Goal: Information Seeking & Learning: Learn about a topic

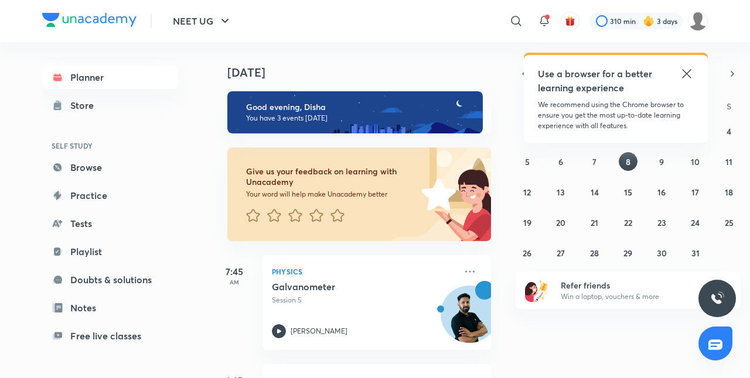
click at [694, 71] on div "Use a browser for a better learning experience We recommend using the Chrome br…" at bounding box center [616, 99] width 184 height 88
click at [687, 73] on icon at bounding box center [686, 73] width 9 height 9
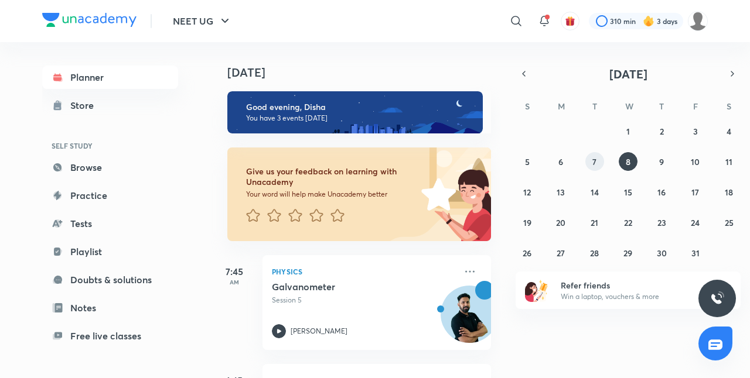
click at [589, 164] on button "7" at bounding box center [594, 161] width 19 height 19
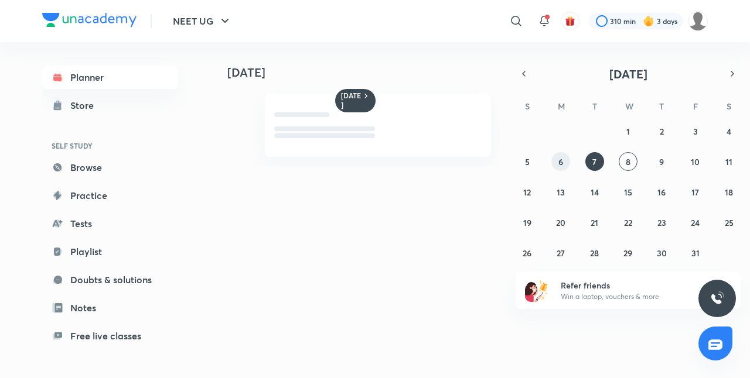
click at [554, 161] on button "6" at bounding box center [560, 161] width 19 height 19
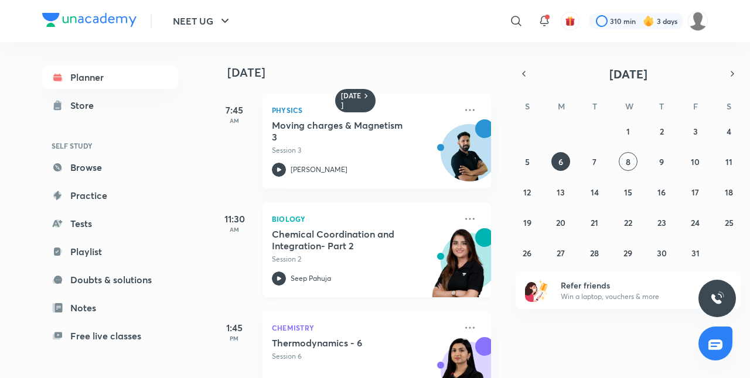
click at [378, 268] on div "Chemical Coordination and Integration- Part 2 Session 2 Seep Pahuja" at bounding box center [364, 256] width 184 height 57
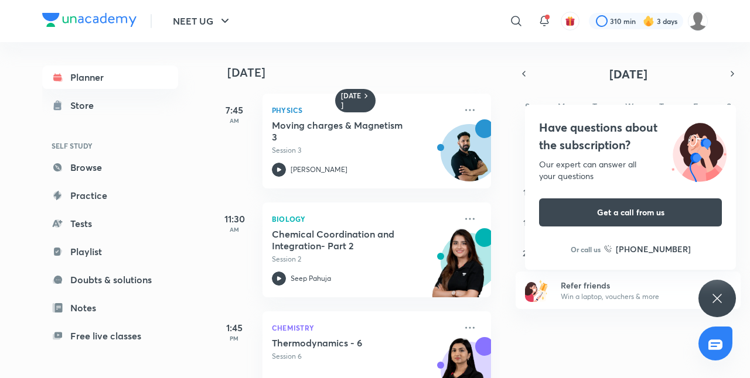
click at [709, 295] on div "Have questions about the subscription? Our expert can answer all your questions…" at bounding box center [716, 298] width 37 height 37
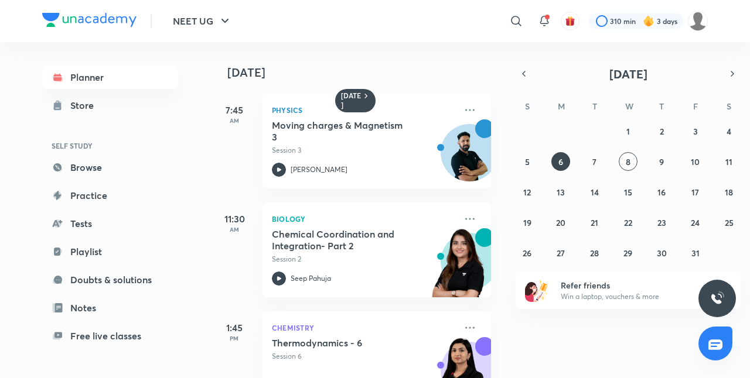
click at [623, 323] on div "[DATE] 7:45 AM Physics Moving charges & Magnetism 3 Session 3 [PERSON_NAME] 11:…" at bounding box center [479, 210] width 537 height 336
click at [601, 336] on div "[DATE] 7:45 AM Physics Moving charges & Magnetism 3 Session 3 [PERSON_NAME] 11:…" at bounding box center [479, 210] width 537 height 336
click at [521, 77] on icon "button" at bounding box center [523, 74] width 9 height 11
click at [565, 128] on button "1" at bounding box center [560, 131] width 19 height 19
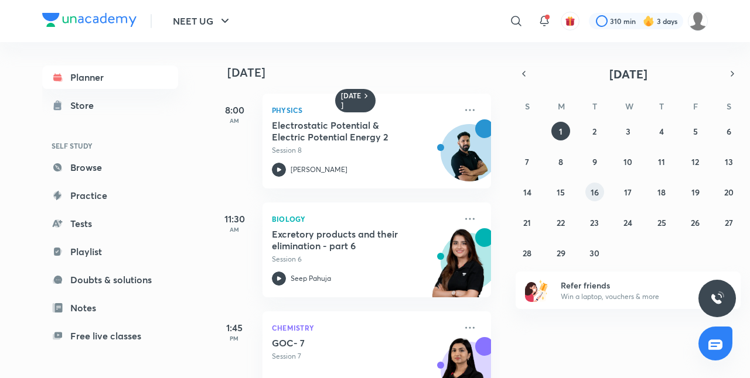
click at [591, 186] on button "16" at bounding box center [594, 192] width 19 height 19
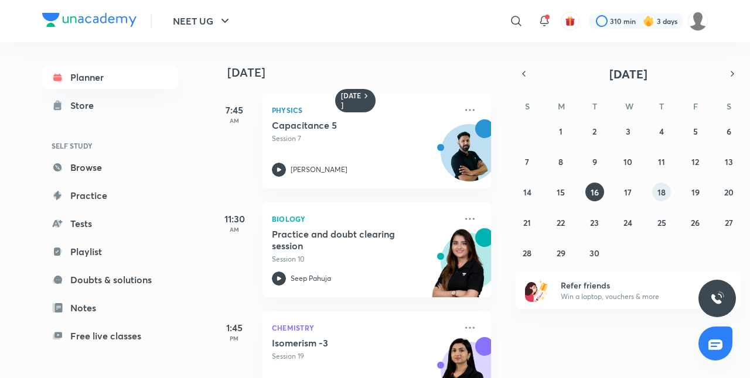
click at [666, 192] on abbr "18" at bounding box center [661, 192] width 8 height 11
click at [465, 218] on icon at bounding box center [469, 219] width 9 height 2
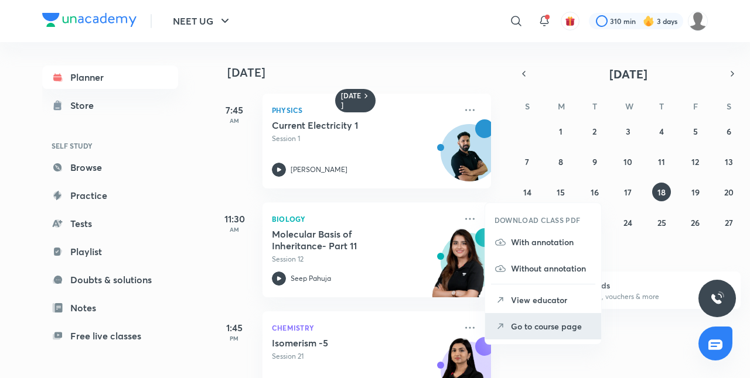
click at [526, 322] on p "Go to course page" at bounding box center [551, 326] width 81 height 12
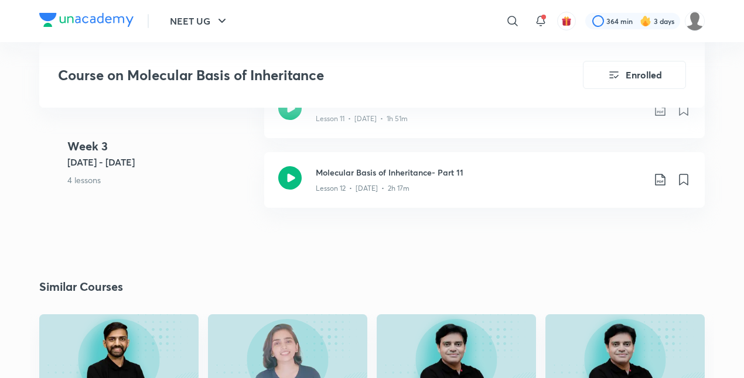
scroll to position [1553, 0]
click at [213, 203] on 3 "Week [DATE] - [DATE] 4 lessons" at bounding box center [160, 173] width 187 height 70
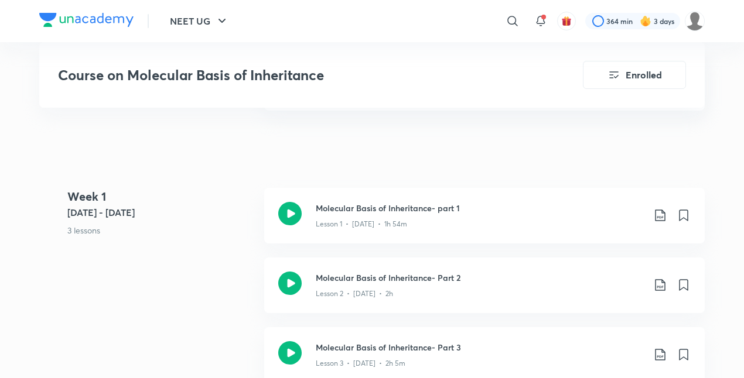
scroll to position [622, 0]
